Goal: Task Accomplishment & Management: Use online tool/utility

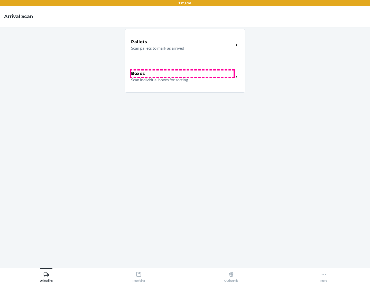
click at [182, 74] on div "Boxes" at bounding box center [182, 73] width 103 height 6
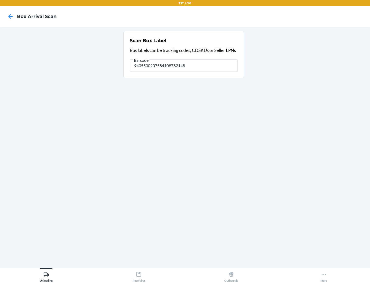
type input "9405500207584108782148"
